Goal: Task Accomplishment & Management: Manage account settings

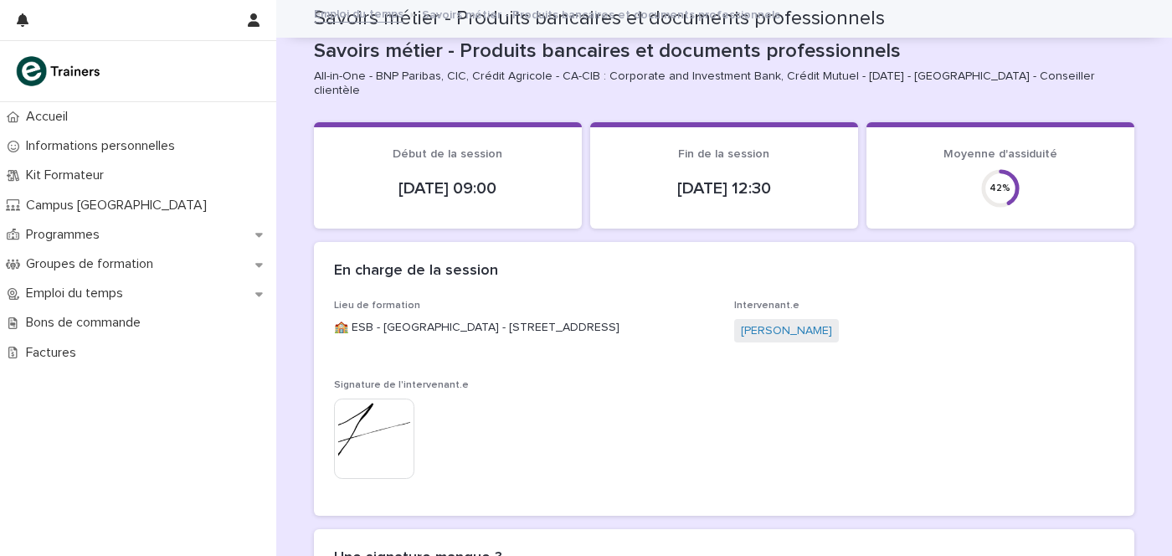
scroll to position [1347, 0]
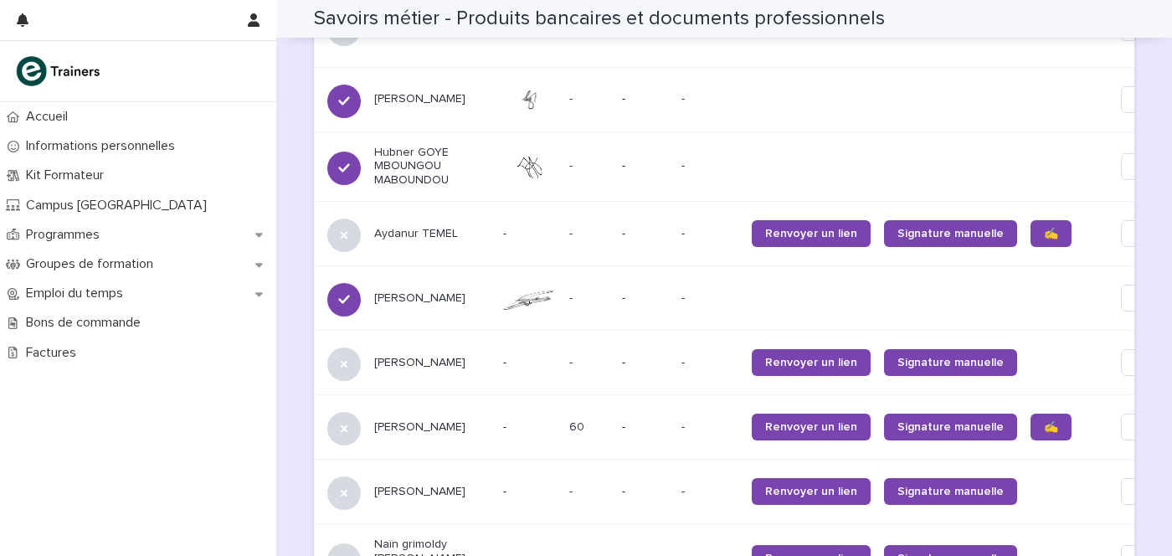
drag, startPoint x: 1147, startPoint y: 114, endPoint x: 1147, endPoint y: 105, distance: 9.2
drag, startPoint x: 1151, startPoint y: 105, endPoint x: 1134, endPoint y: 95, distance: 19.5
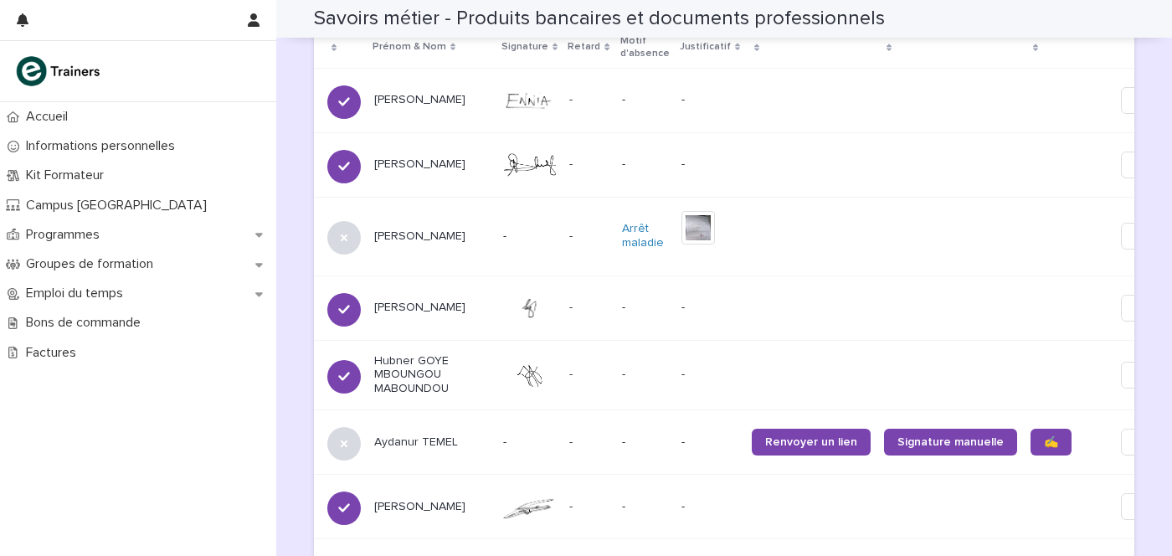
scroll to position [1138, 0]
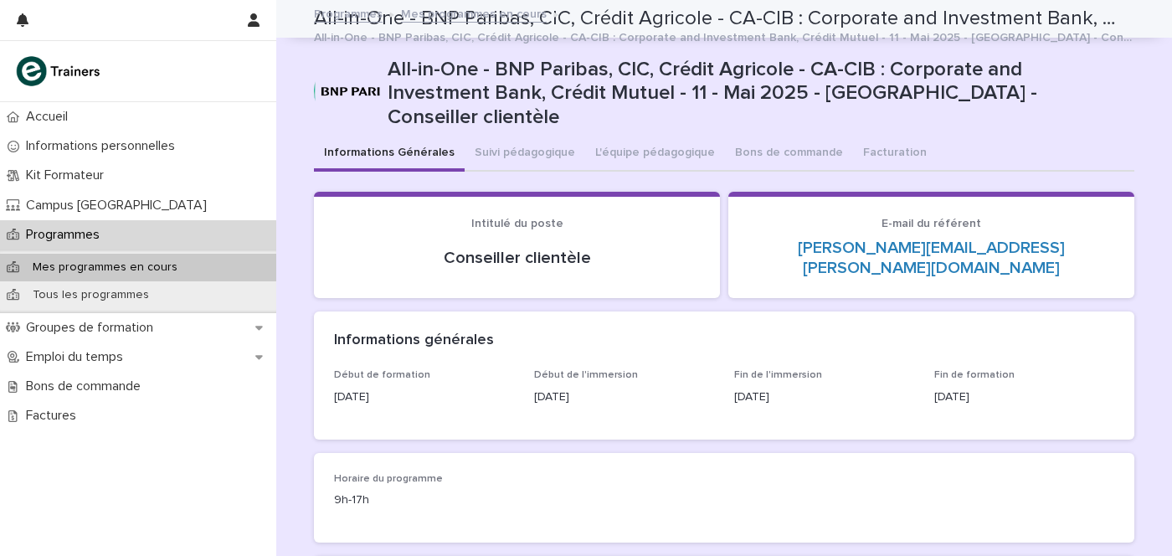
scroll to position [523, 0]
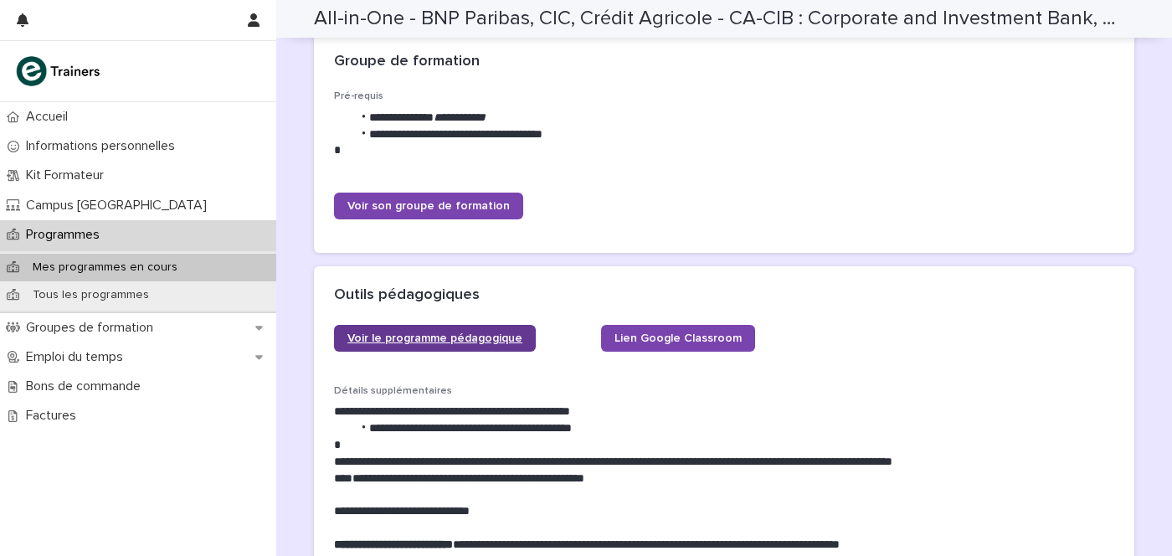
click at [398, 332] on span "Voir le programme pédagogique" at bounding box center [434, 338] width 175 height 12
click at [475, 332] on span "Voir le programme pédagogique" at bounding box center [434, 338] width 175 height 12
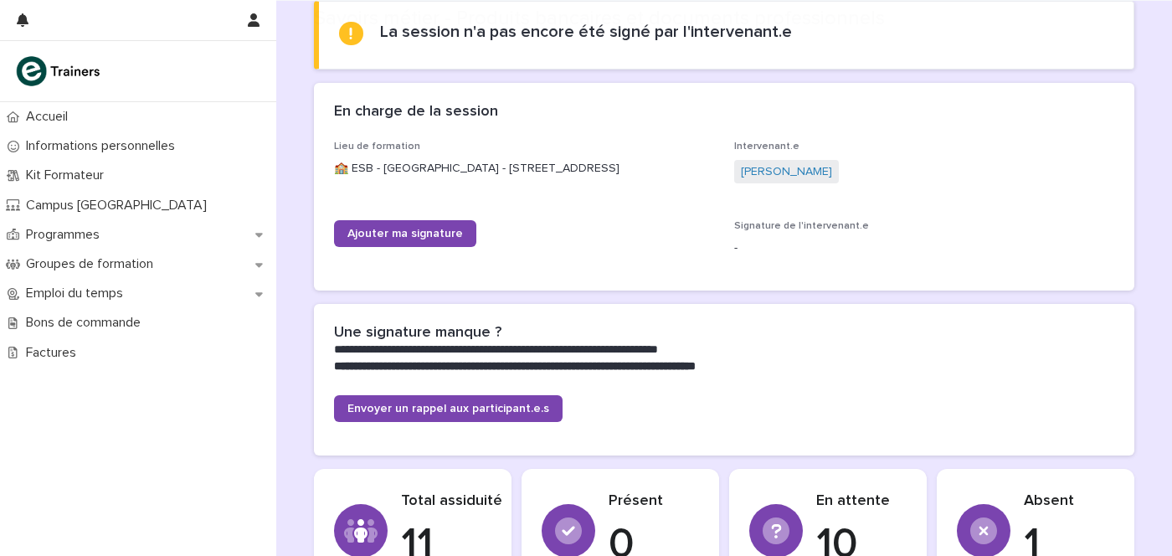
scroll to position [314, 0]
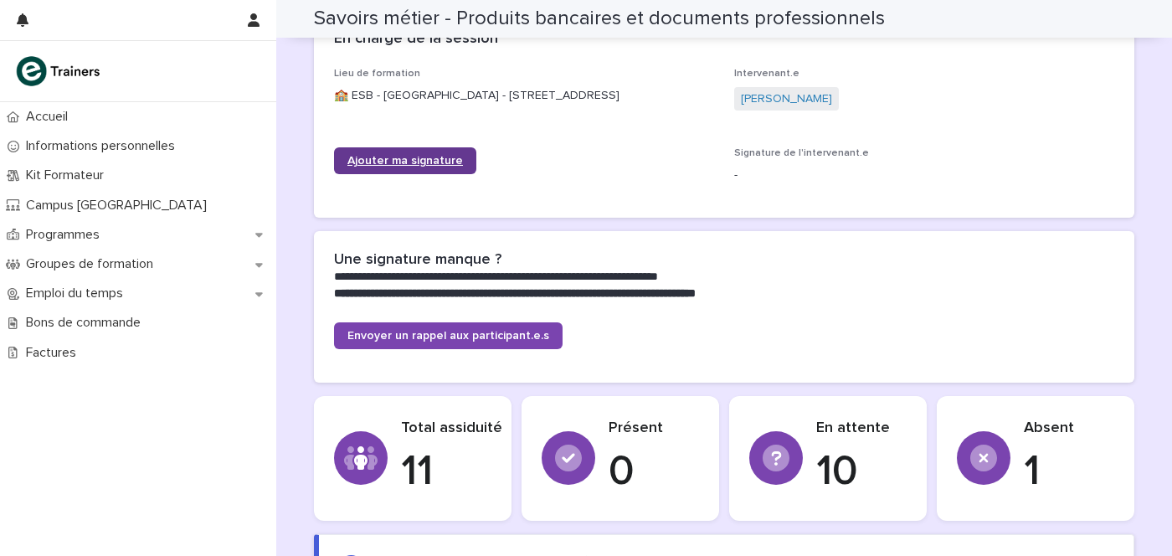
click at [414, 155] on span "Ajouter ma signature" at bounding box center [405, 161] width 116 height 12
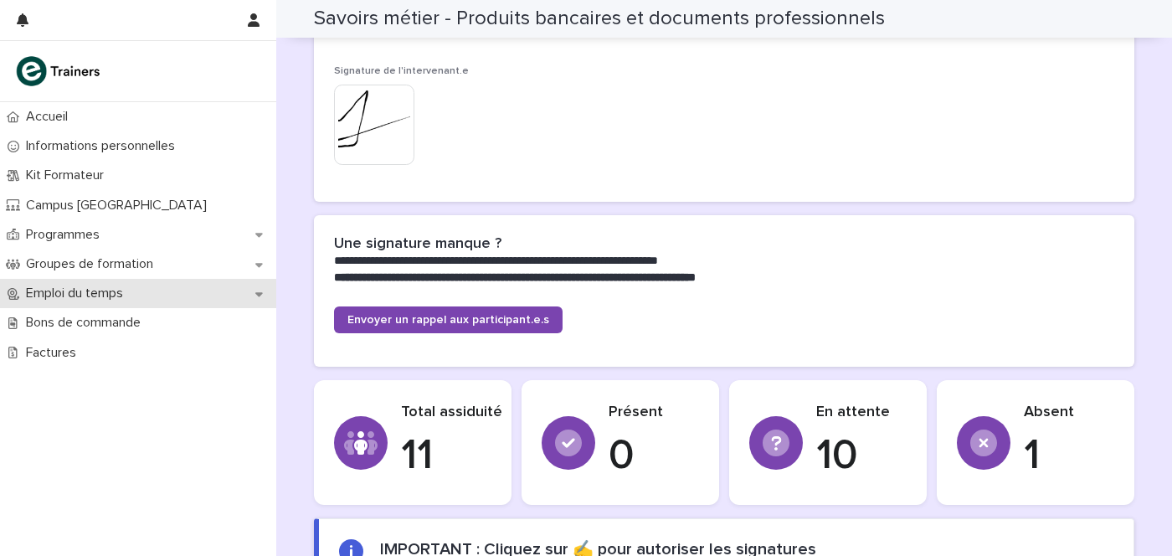
click at [72, 291] on p "Emploi du temps" at bounding box center [77, 293] width 117 height 16
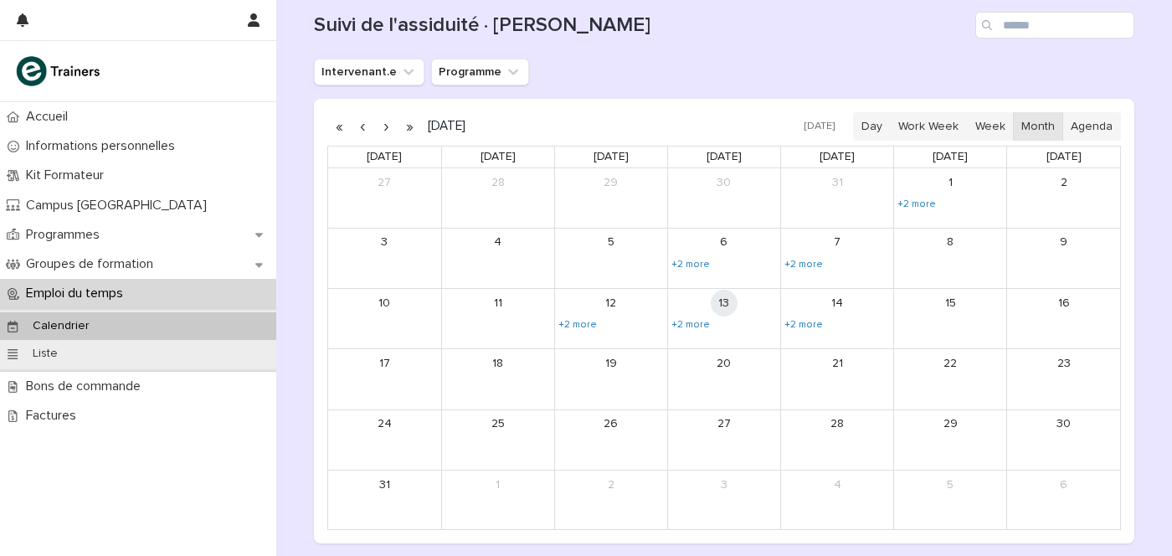
scroll to position [307, 0]
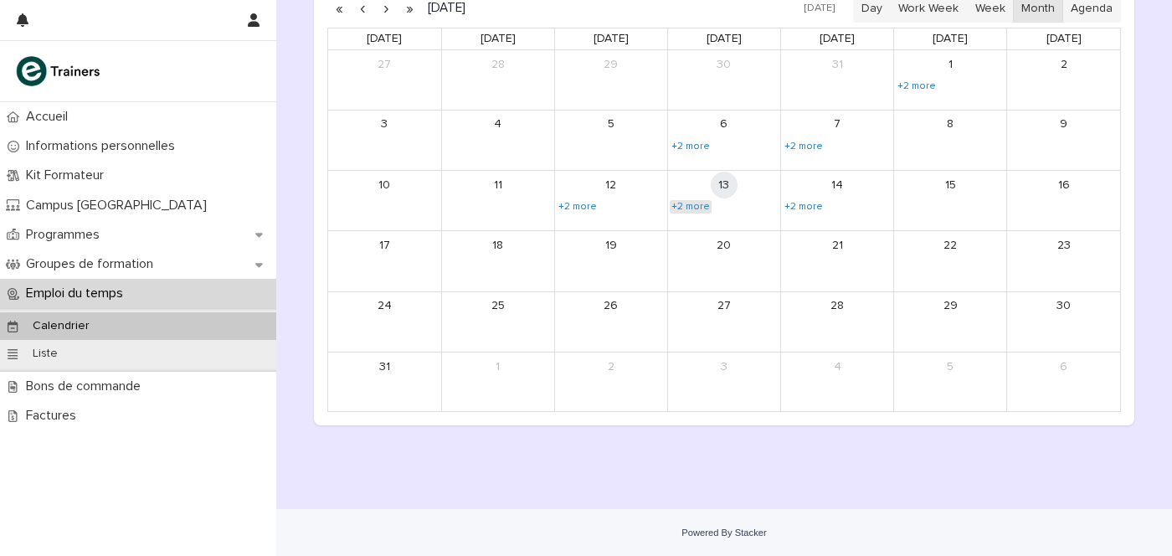
click at [683, 206] on link "+2 more" at bounding box center [691, 206] width 42 height 13
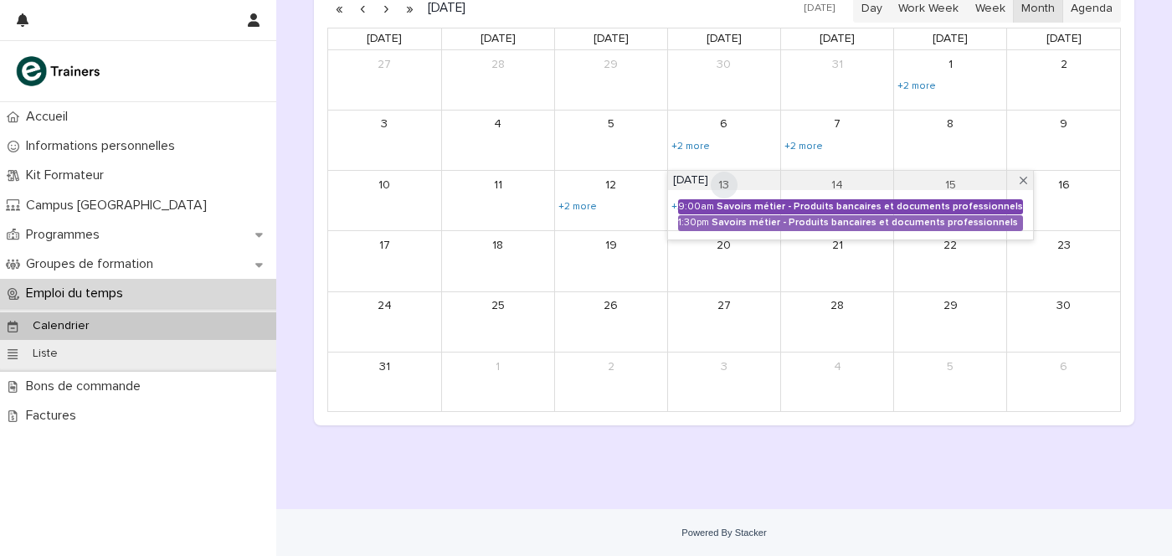
click at [717, 201] on div "Savoirs métier - Produits bancaires et documents professionnels" at bounding box center [870, 207] width 306 height 12
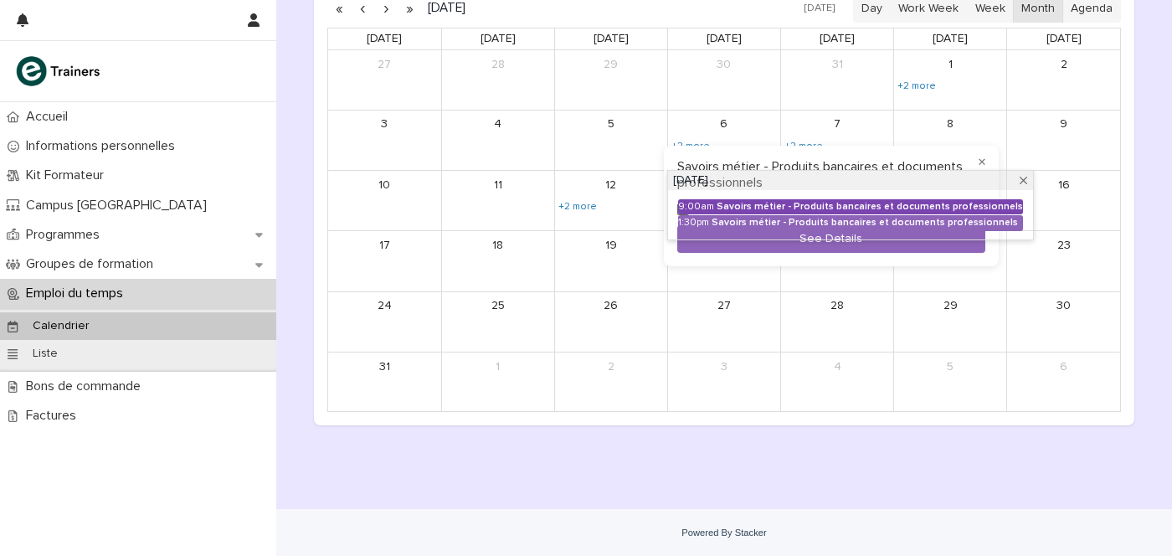
click at [717, 201] on div "Savoirs métier - Produits bancaires et documents professionnels" at bounding box center [870, 207] width 306 height 12
click at [808, 201] on div "Savoirs métier - Produits bancaires et documents professionnels" at bounding box center [870, 207] width 306 height 12
click at [956, 203] on div "Savoirs métier - Produits bancaires et documents professionnels" at bounding box center [870, 207] width 306 height 12
click at [861, 203] on div "Savoirs métier - Produits bancaires et documents professionnels" at bounding box center [870, 207] width 306 height 12
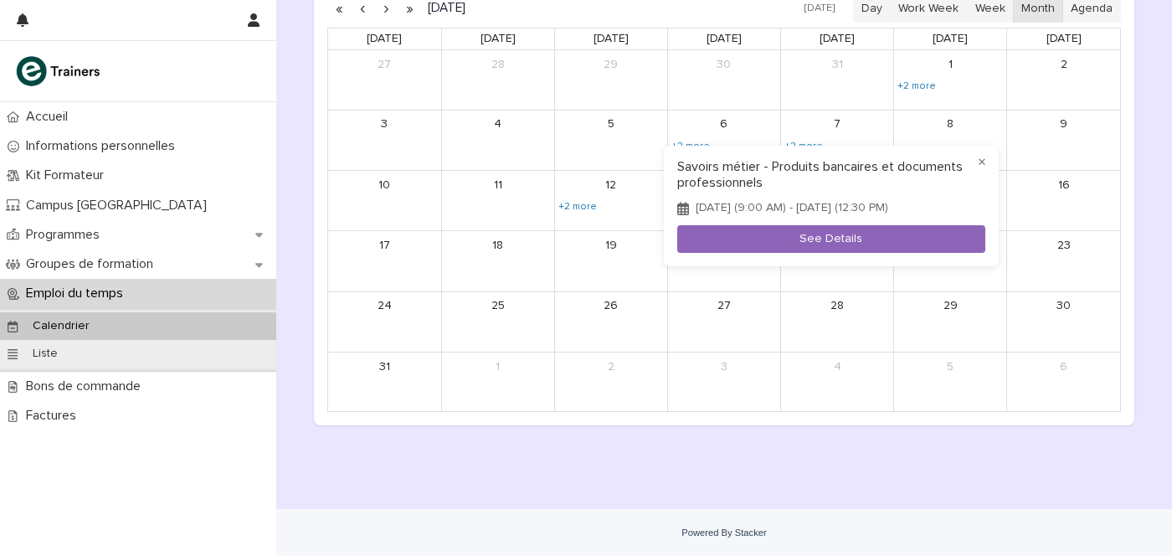
click at [845, 164] on h3 "Savoirs métier - Produits bancaires et documents professionnels" at bounding box center [831, 175] width 308 height 32
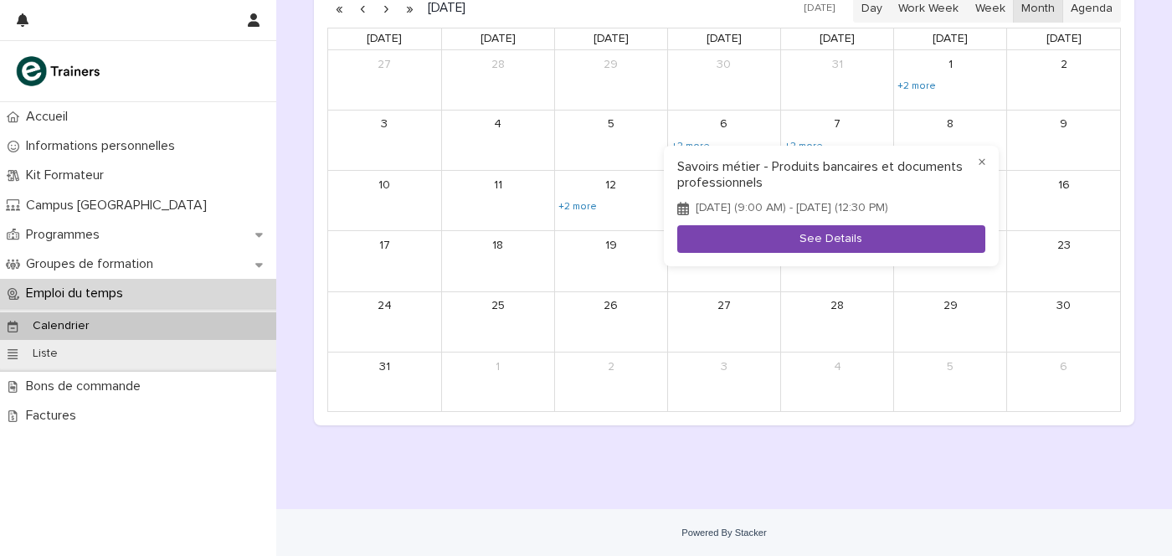
click at [845, 232] on button "See Details" at bounding box center [831, 239] width 308 height 28
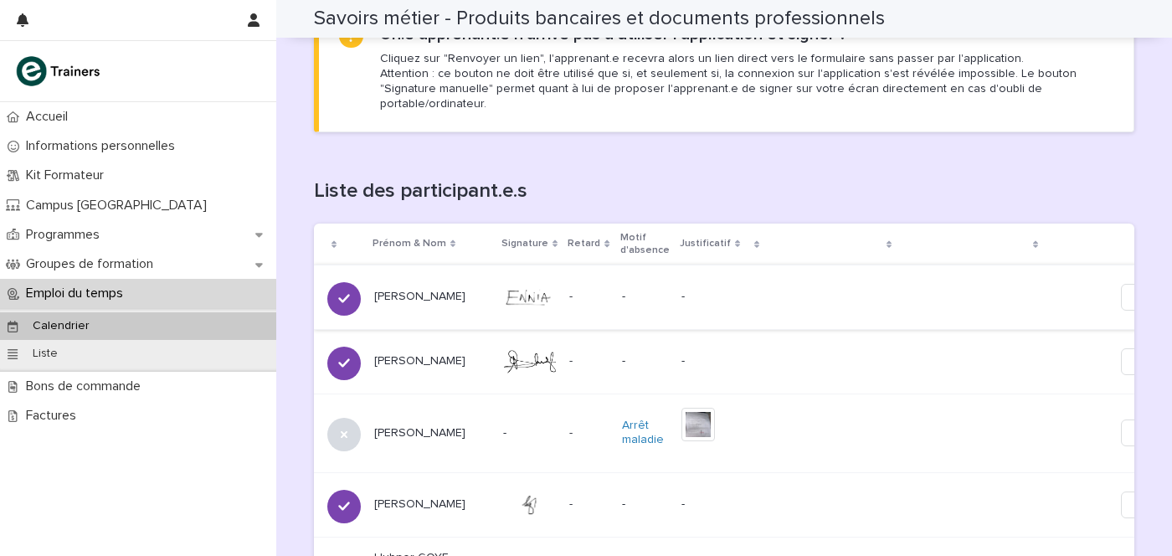
scroll to position [942, 0]
click at [1135, 353] on span "Edit" at bounding box center [1145, 361] width 21 height 17
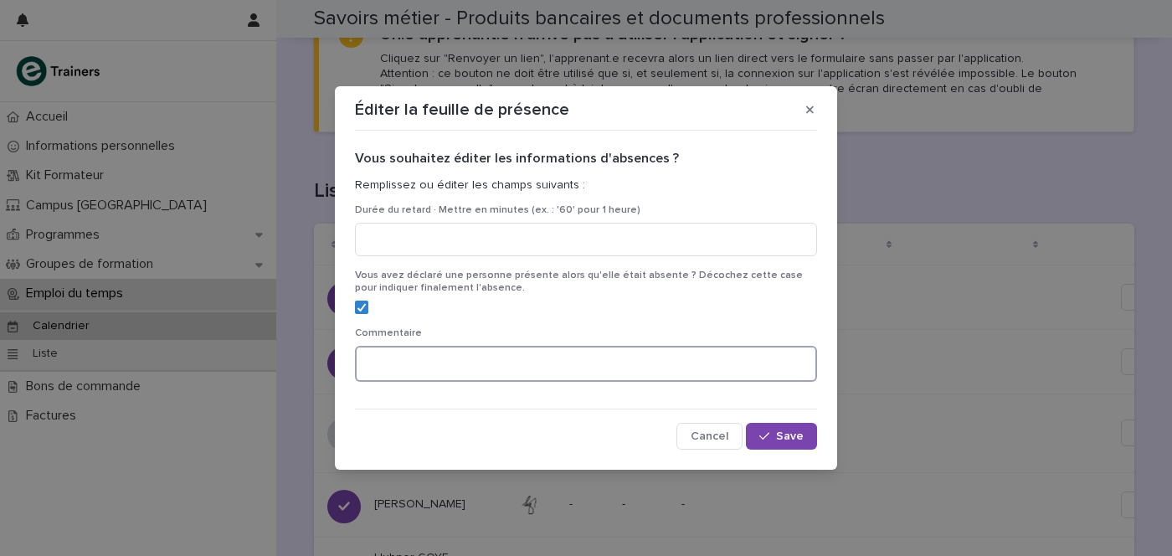
click at [528, 349] on textarea at bounding box center [586, 364] width 462 height 36
type textarea "**********"
click at [800, 431] on span "Save" at bounding box center [790, 436] width 28 height 12
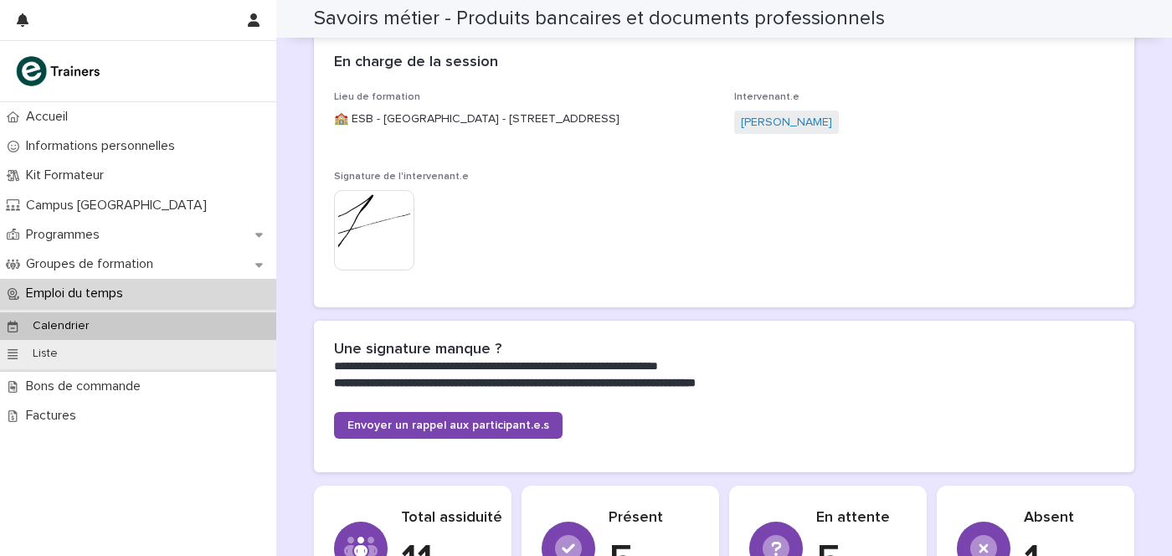
scroll to position [0, 0]
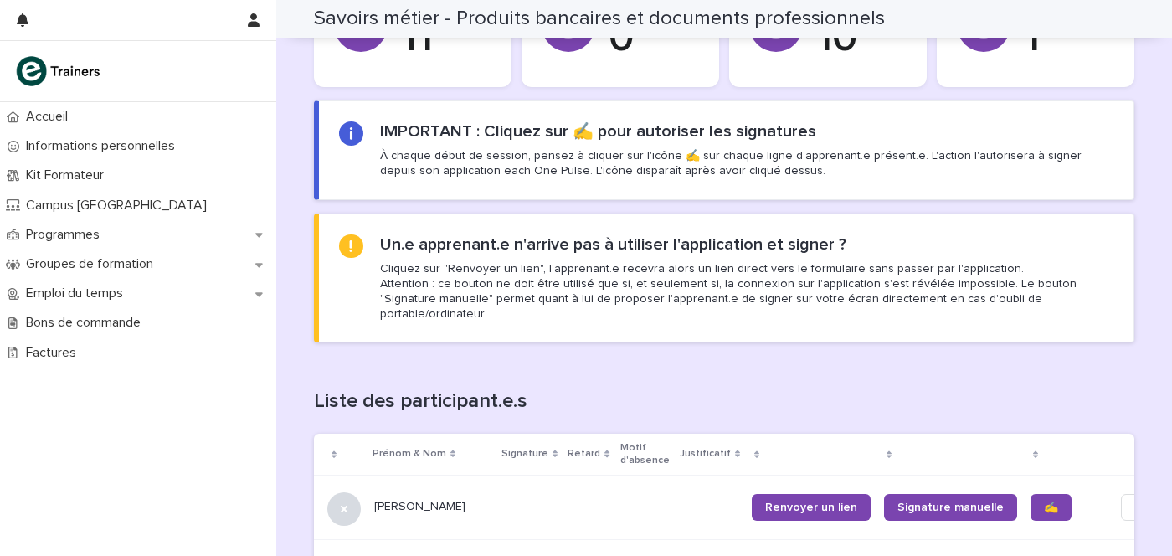
scroll to position [942, 0]
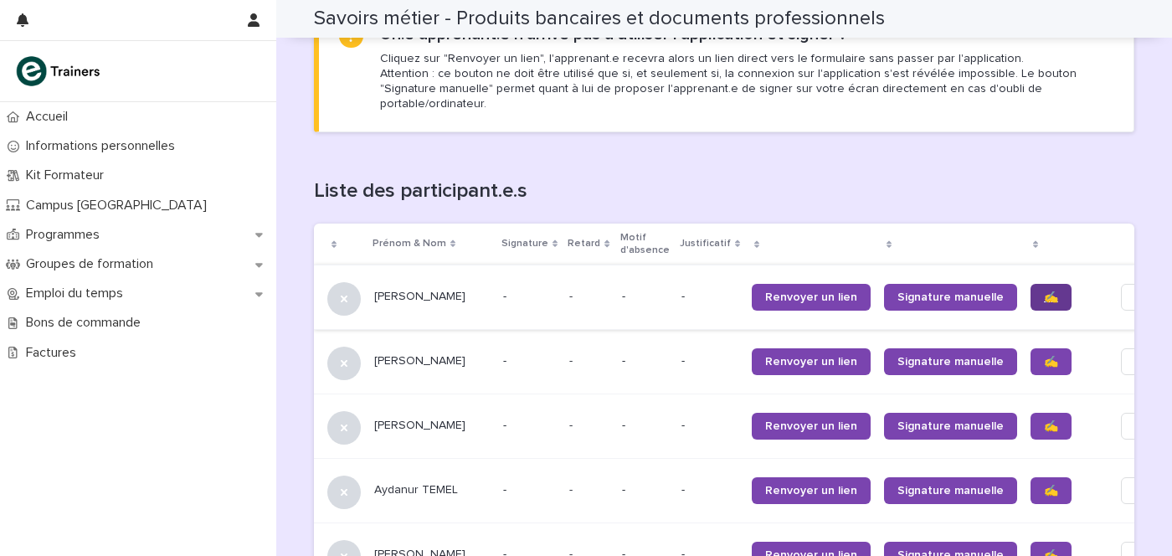
click at [1044, 291] on span "✍️" at bounding box center [1051, 297] width 14 height 12
click at [1030, 348] on link "✍️" at bounding box center [1050, 361] width 41 height 27
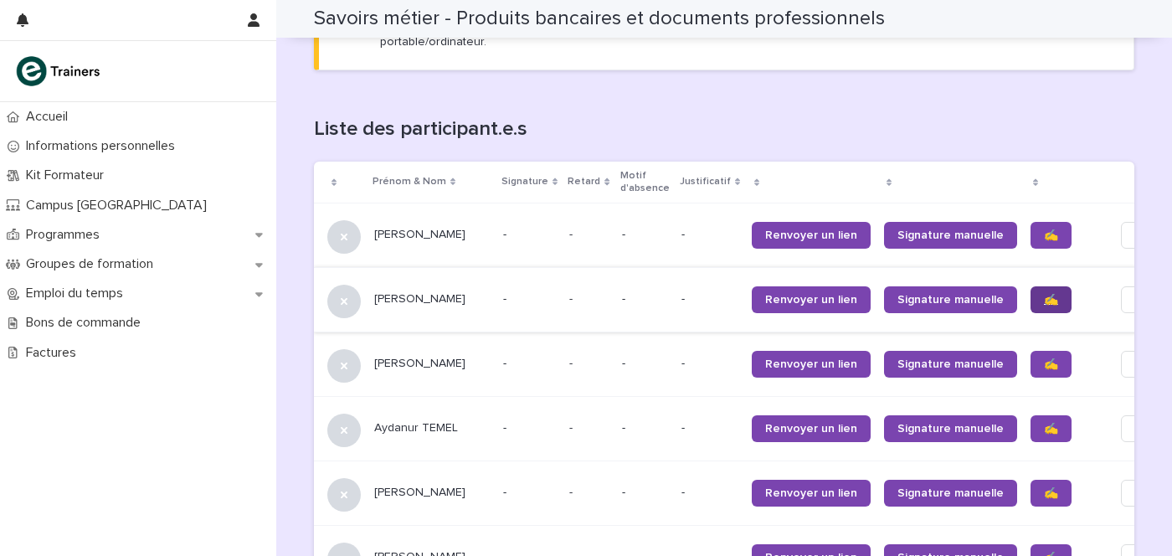
scroll to position [1046, 0]
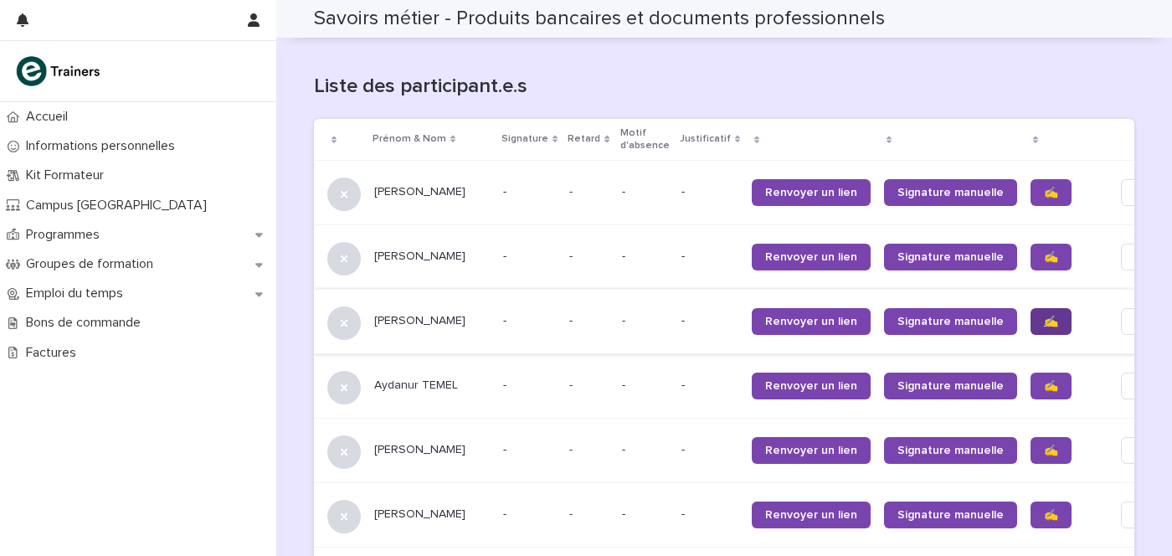
click at [1044, 316] on span "✍️" at bounding box center [1051, 322] width 14 height 12
click at [1030, 437] on link "✍️" at bounding box center [1050, 450] width 41 height 27
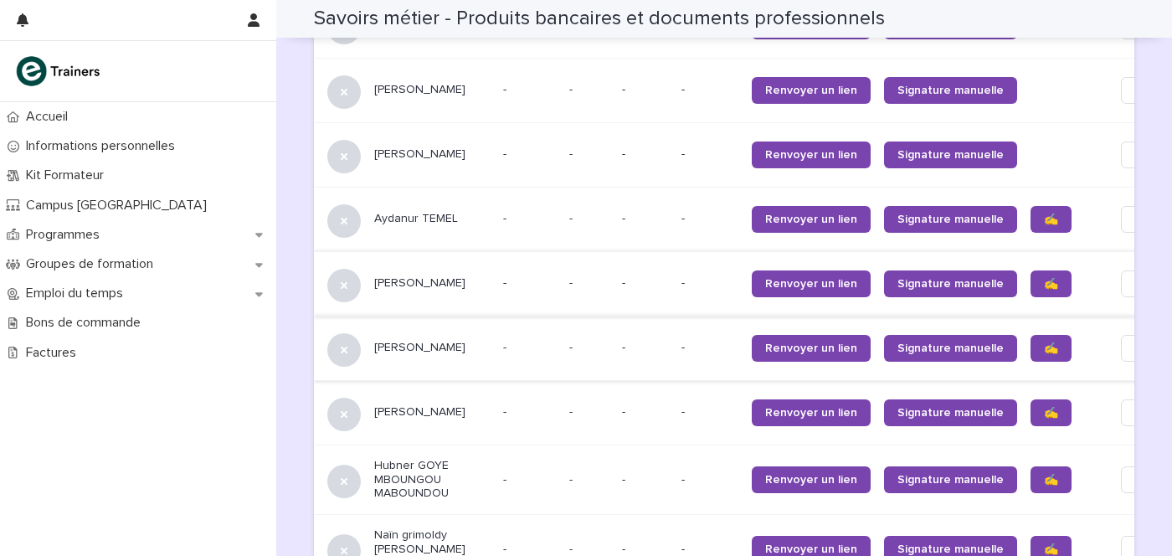
scroll to position [1256, 0]
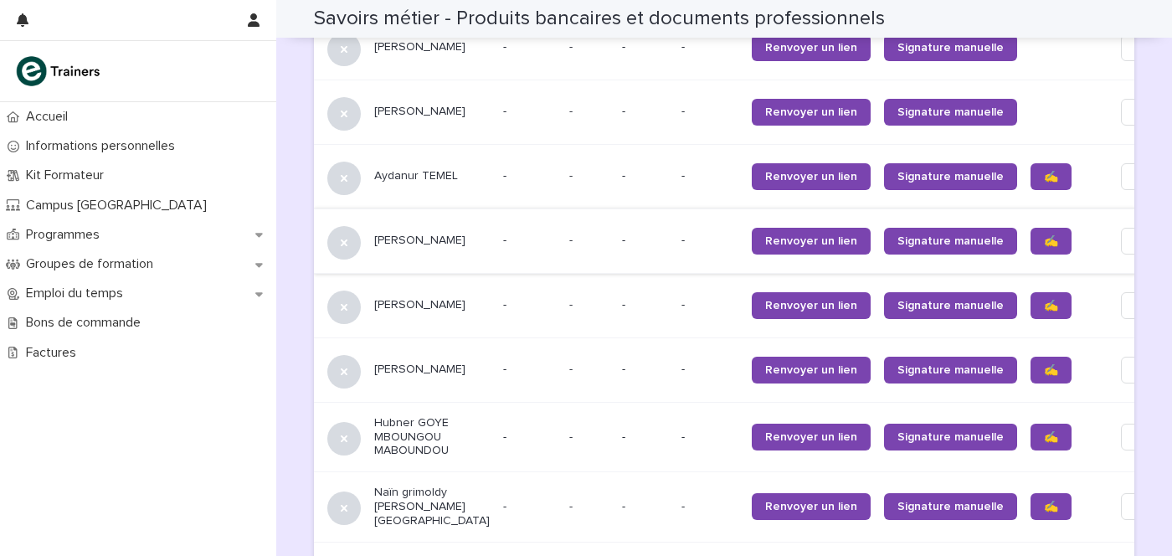
click at [1030, 417] on div "✍️" at bounding box center [1065, 437] width 70 height 40
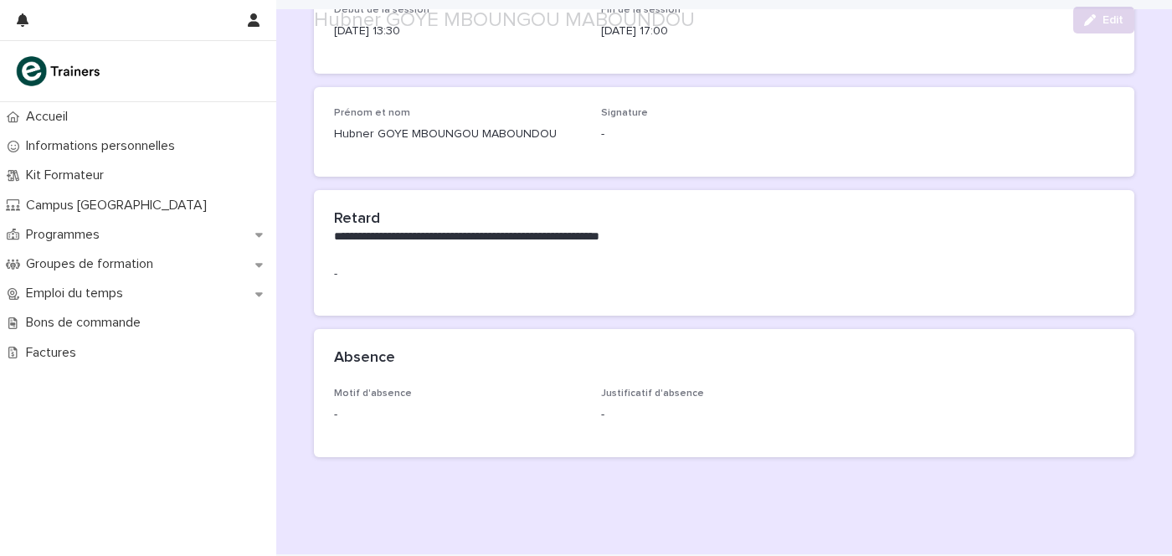
scroll to position [183, 0]
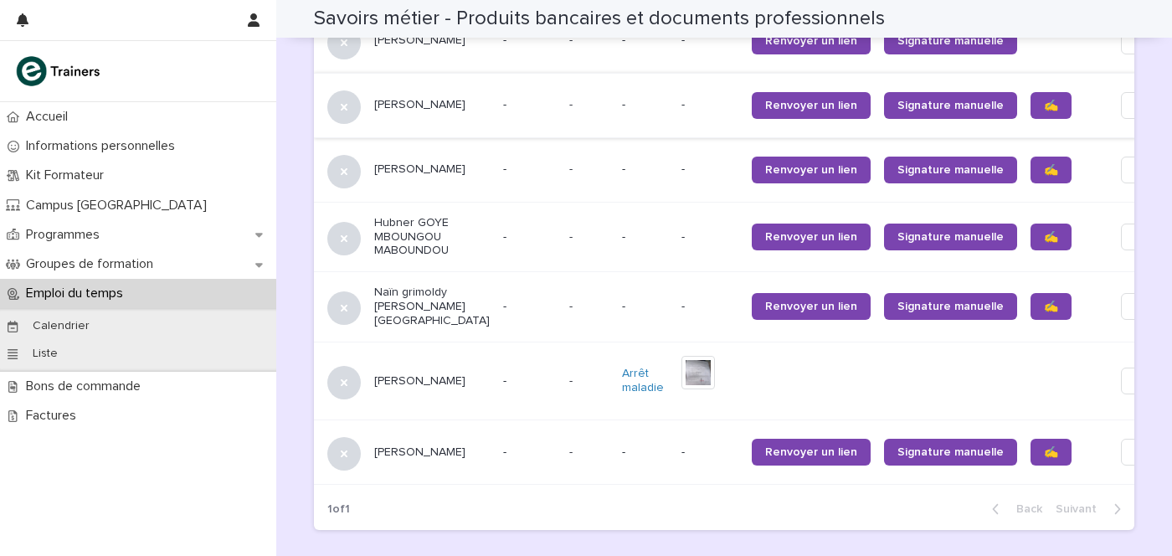
scroll to position [1494, 0]
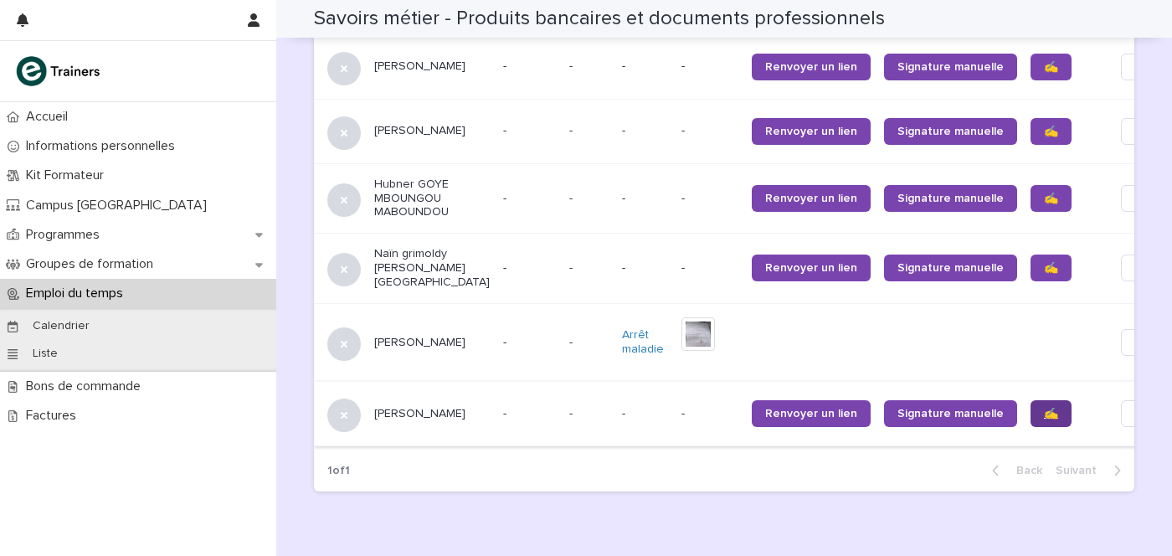
click at [1030, 404] on link "✍️" at bounding box center [1050, 413] width 41 height 27
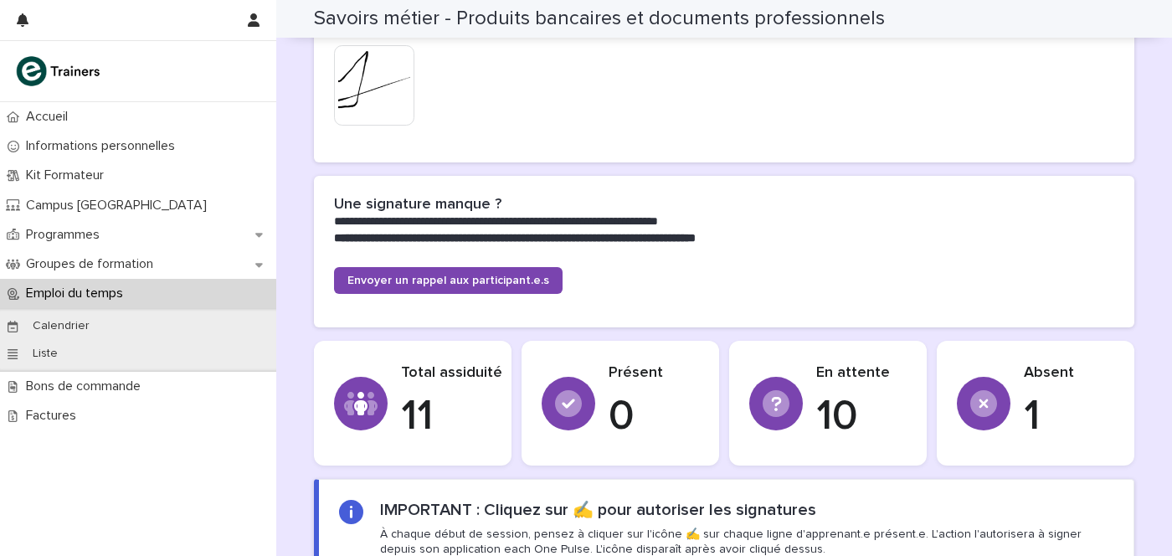
scroll to position [239, 0]
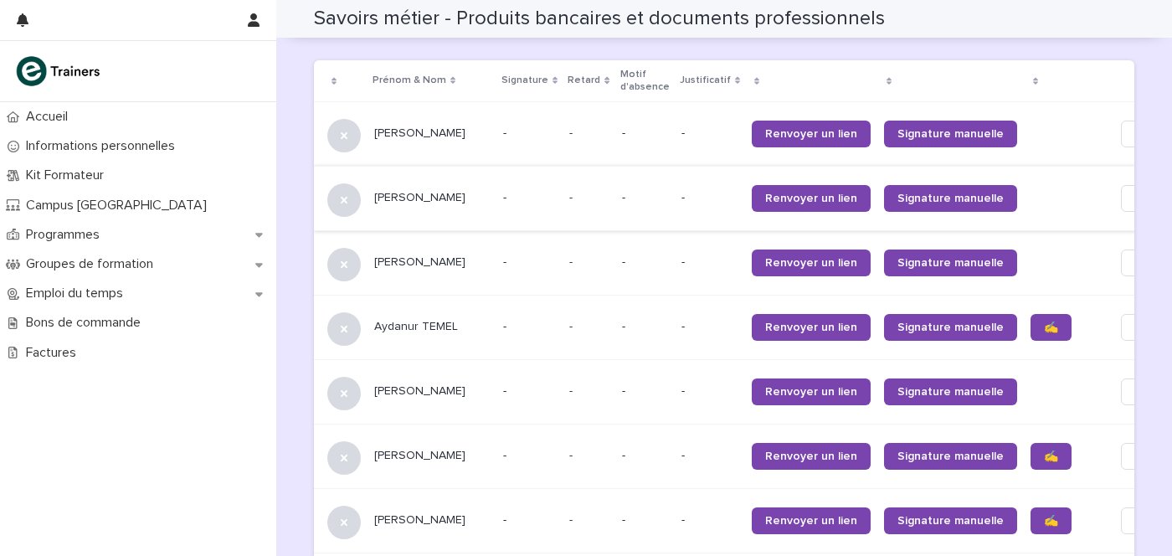
scroll to position [1133, 0]
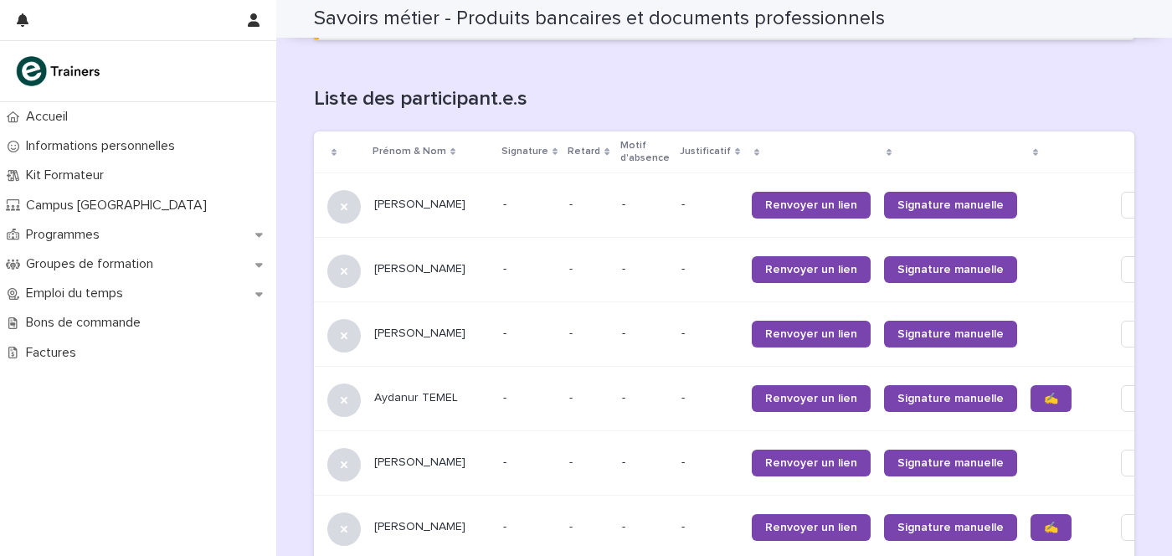
scroll to position [1033, 0]
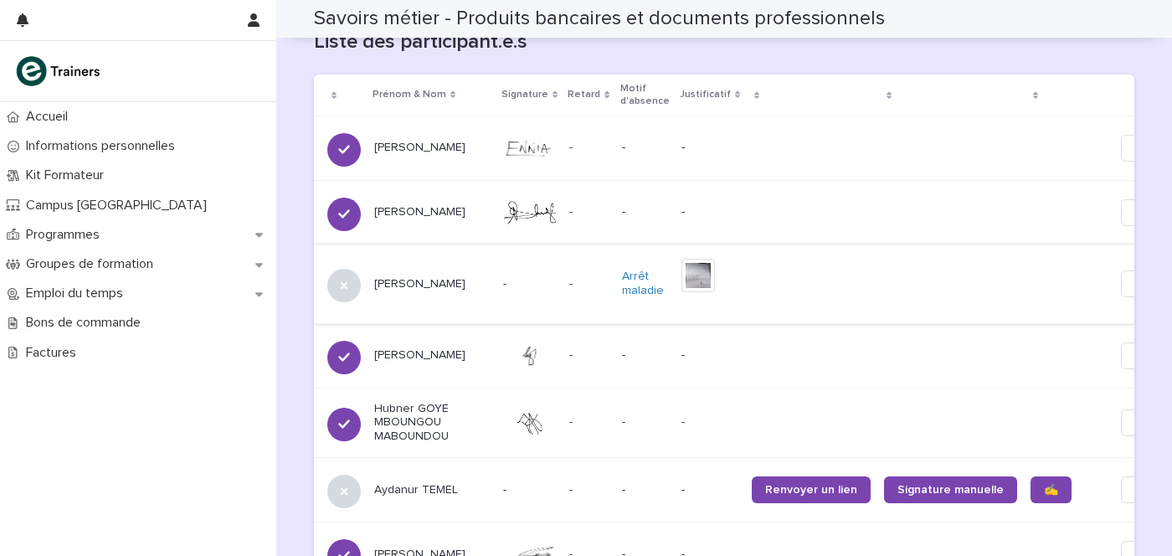
scroll to position [1028, 0]
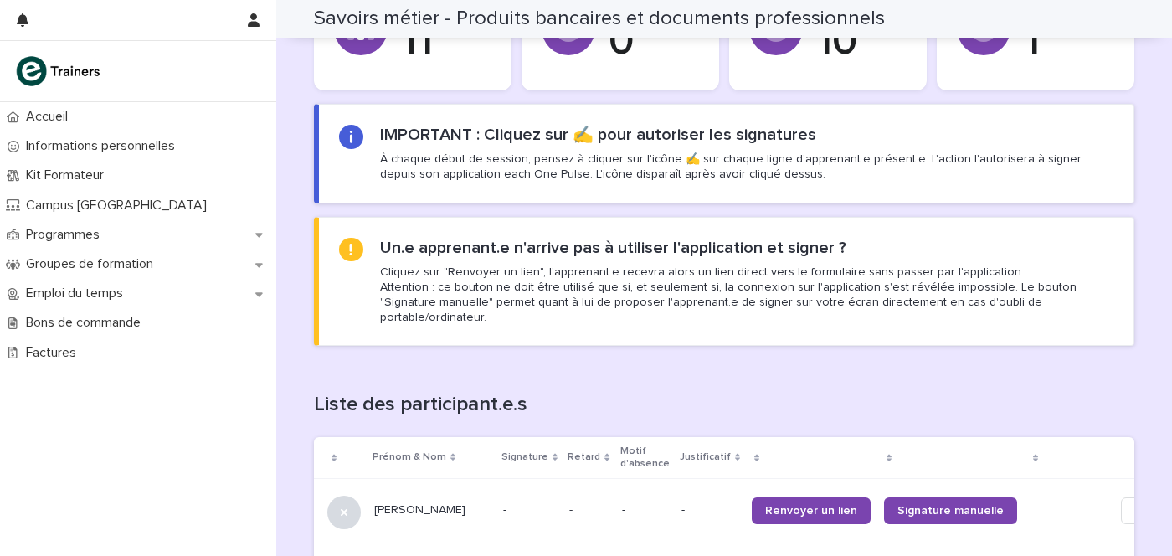
scroll to position [555, 0]
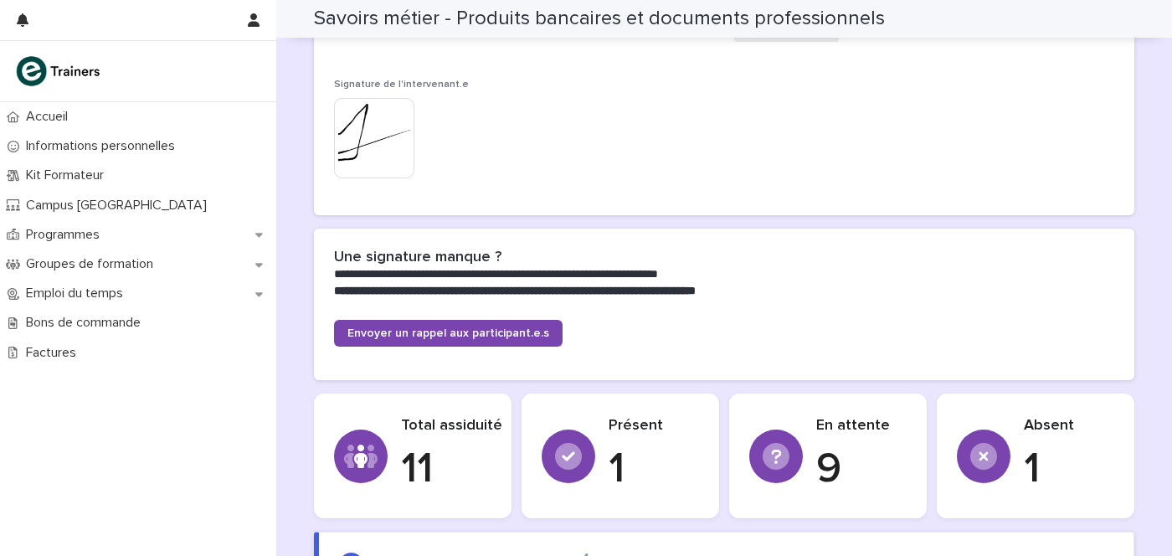
scroll to position [196, 0]
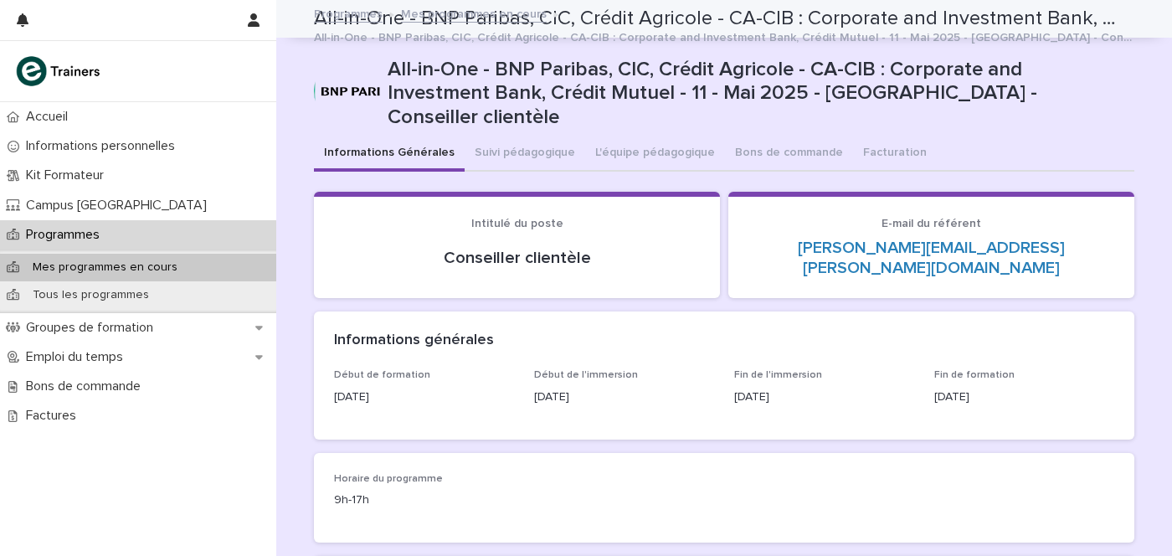
scroll to position [523, 0]
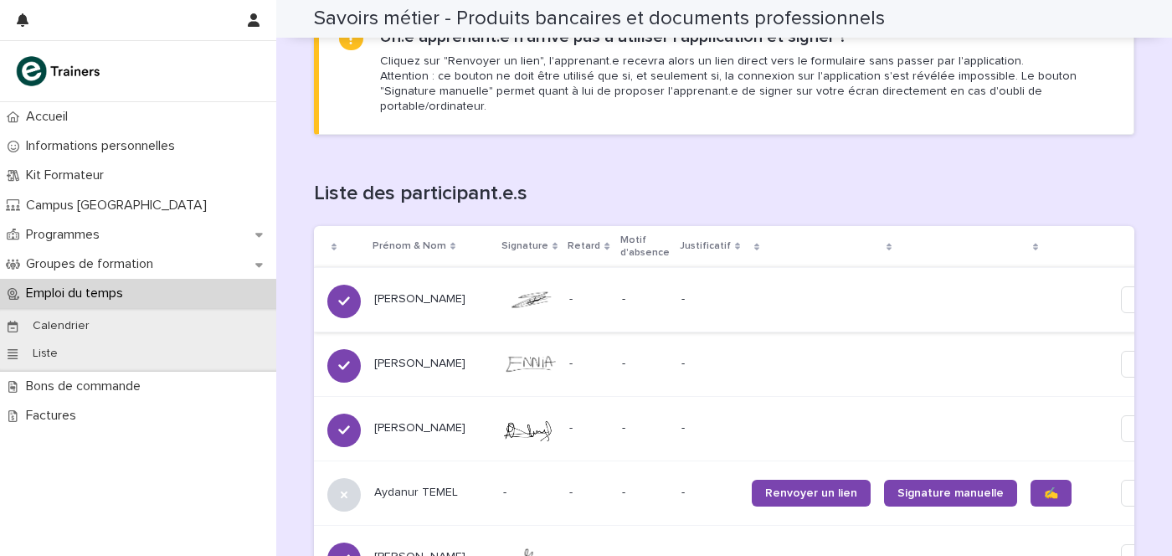
scroll to position [942, 0]
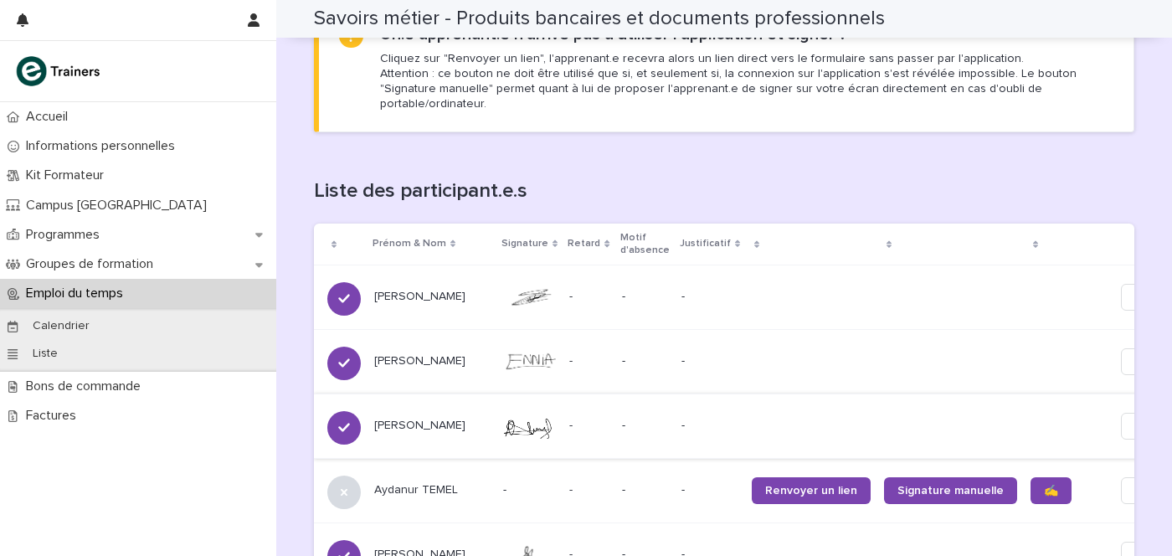
click at [1135, 418] on span "Edit" at bounding box center [1145, 426] width 21 height 17
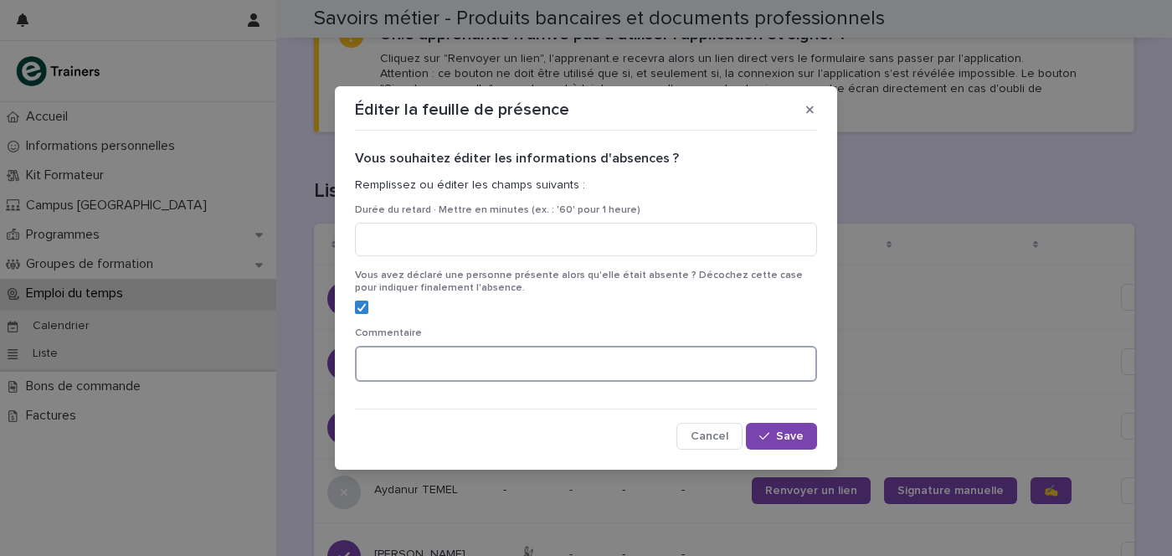
click at [423, 366] on textarea at bounding box center [586, 364] width 462 height 36
type textarea "**********"
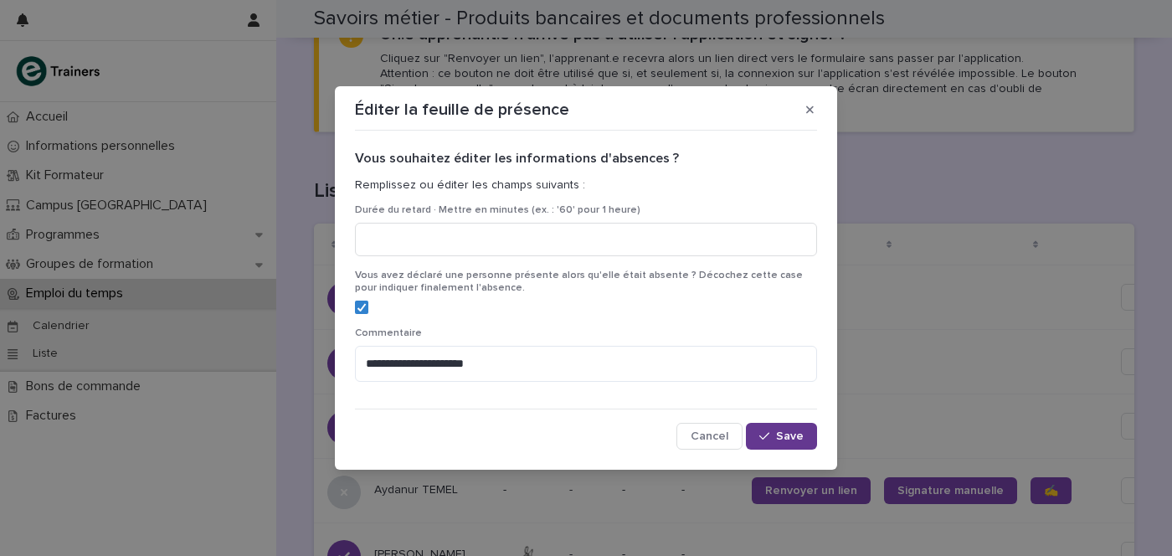
drag, startPoint x: 802, startPoint y: 441, endPoint x: 802, endPoint y: 427, distance: 14.2
click at [802, 439] on span "Save" at bounding box center [790, 436] width 28 height 12
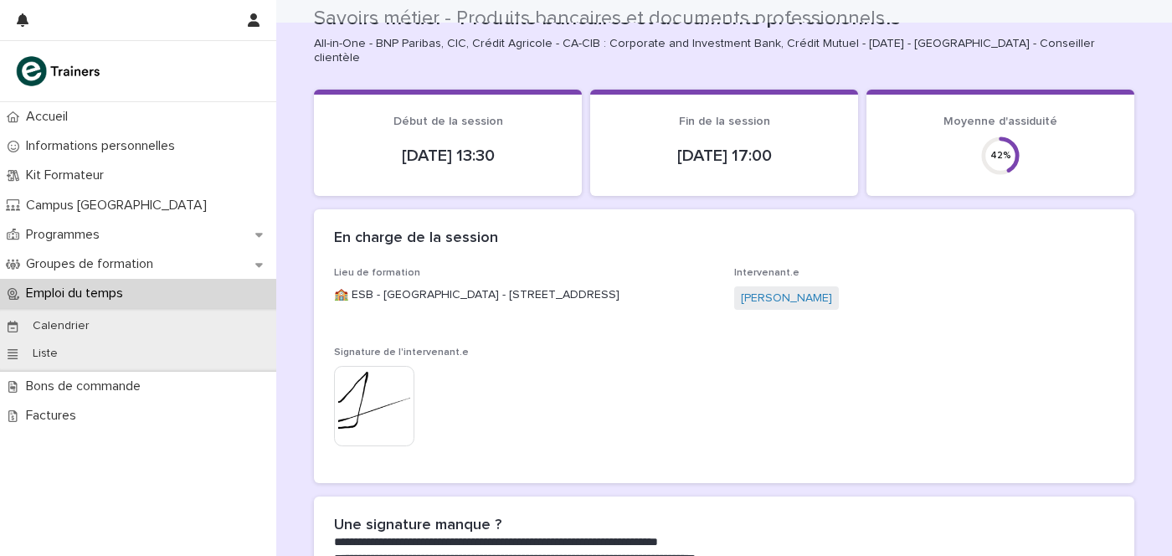
scroll to position [0, 0]
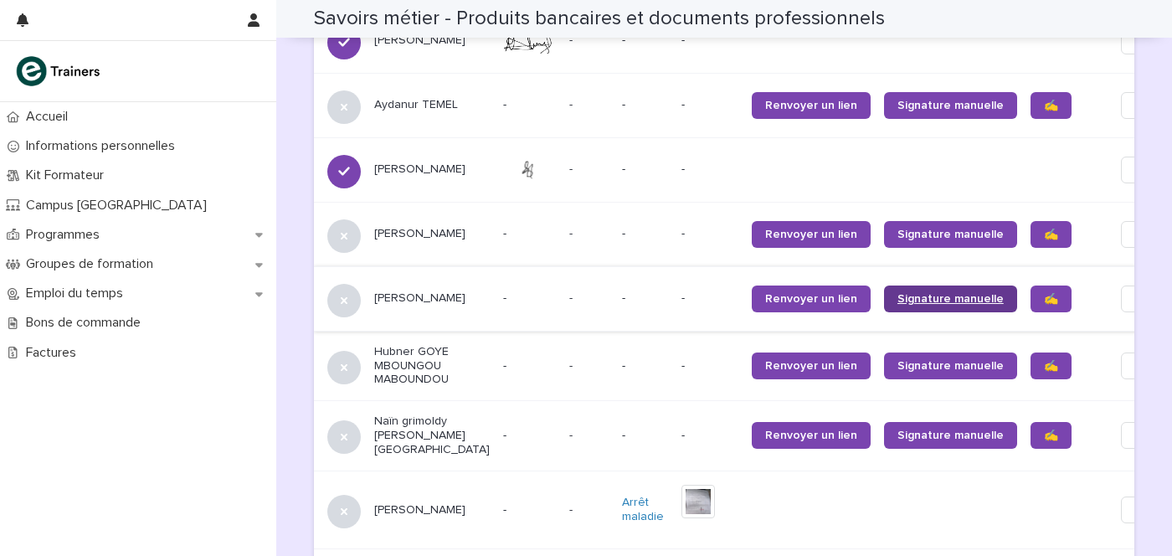
scroll to position [1359, 0]
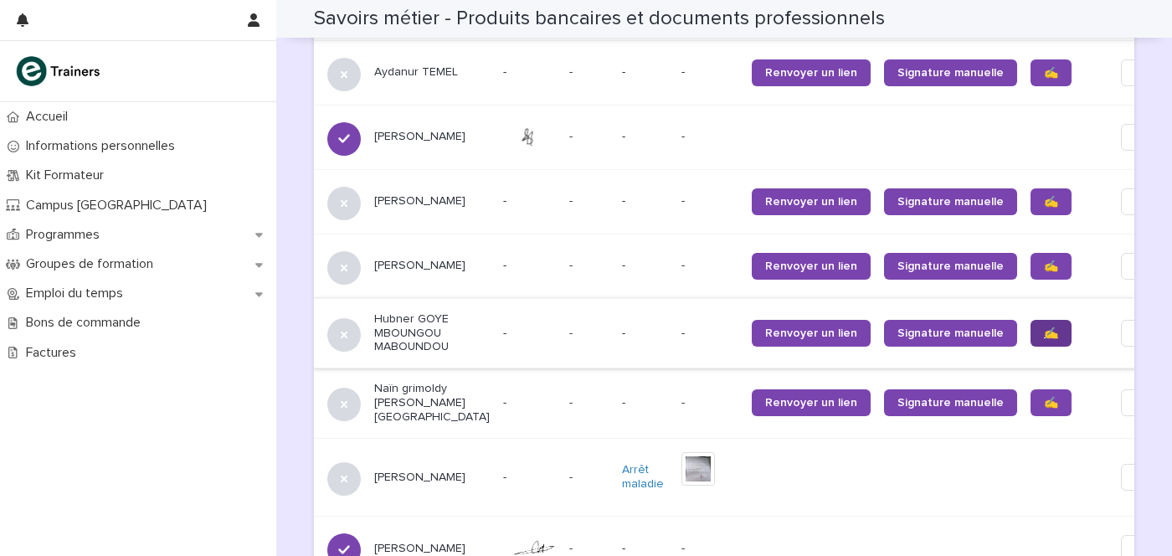
click at [1030, 320] on link "✍️" at bounding box center [1050, 333] width 41 height 27
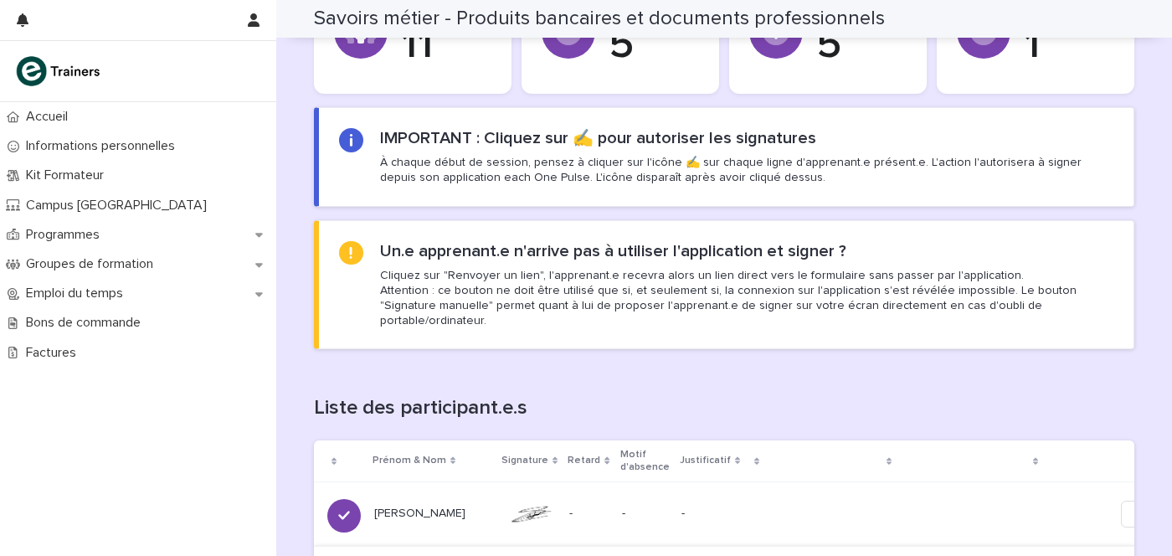
scroll to position [942, 0]
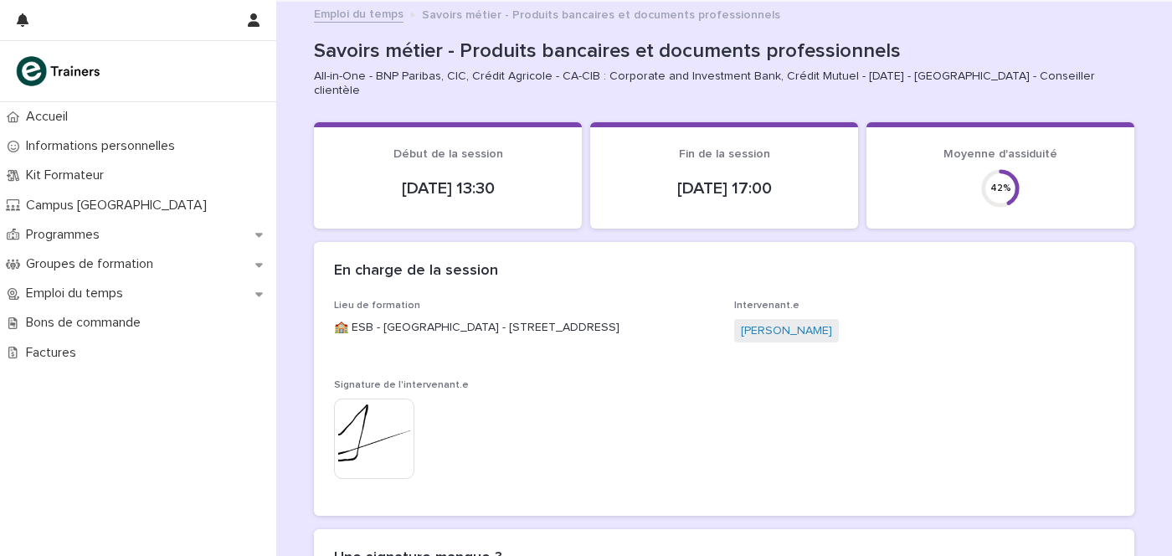
scroll to position [104, 0]
